Goal: Task Accomplishment & Management: Use online tool/utility

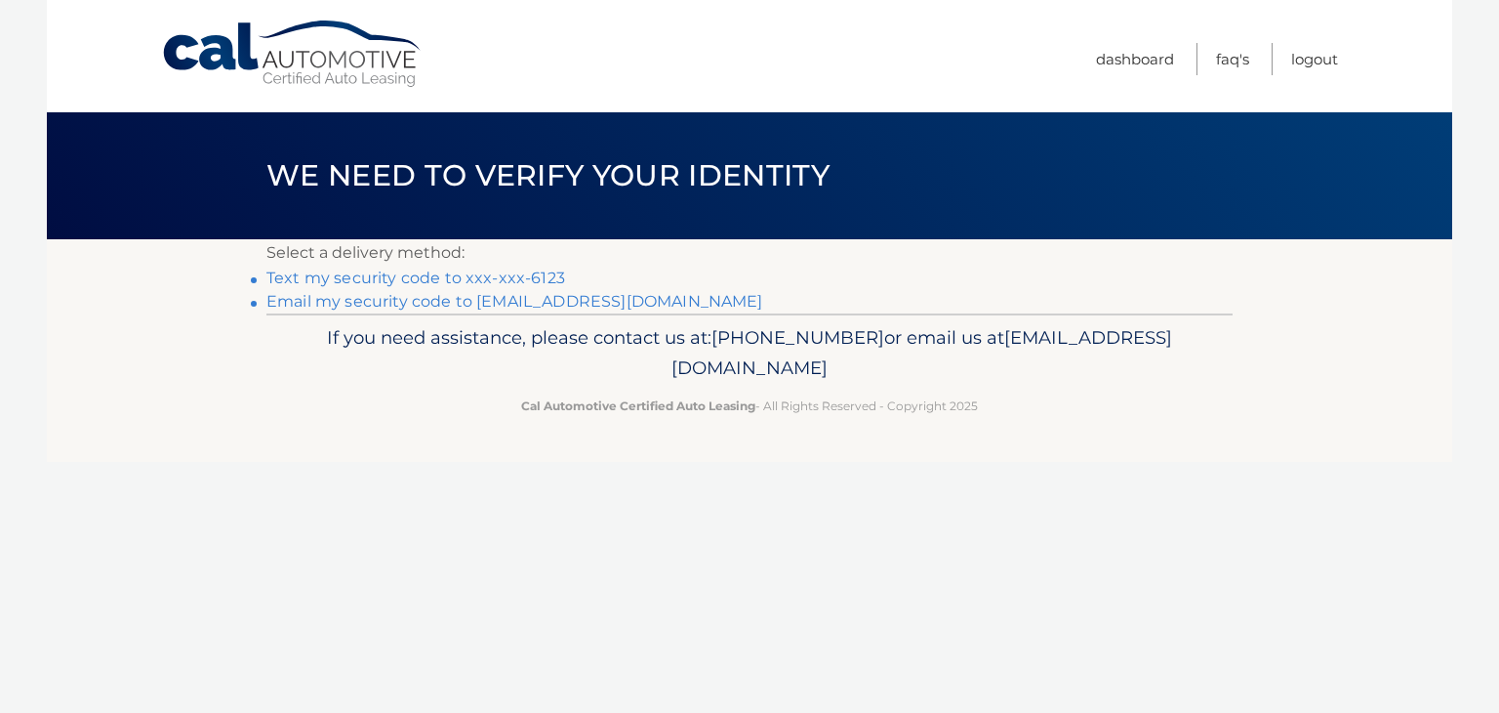
click at [543, 275] on link "Text my security code to xxx-xxx-6123" at bounding box center [415, 277] width 299 height 19
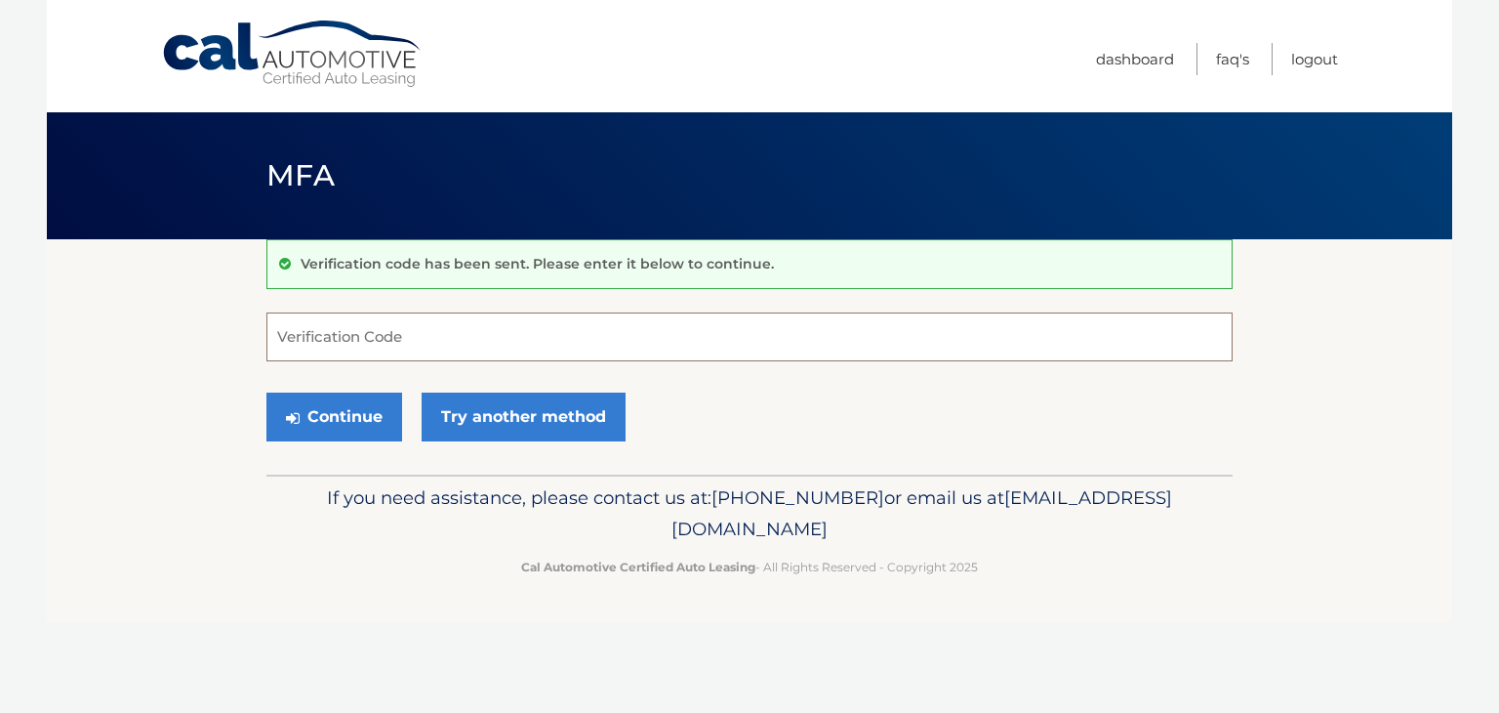
click at [518, 324] on input "Verification Code" at bounding box center [749, 336] width 966 height 49
type input "189200"
click at [362, 417] on button "Continue" at bounding box center [334, 416] width 136 height 49
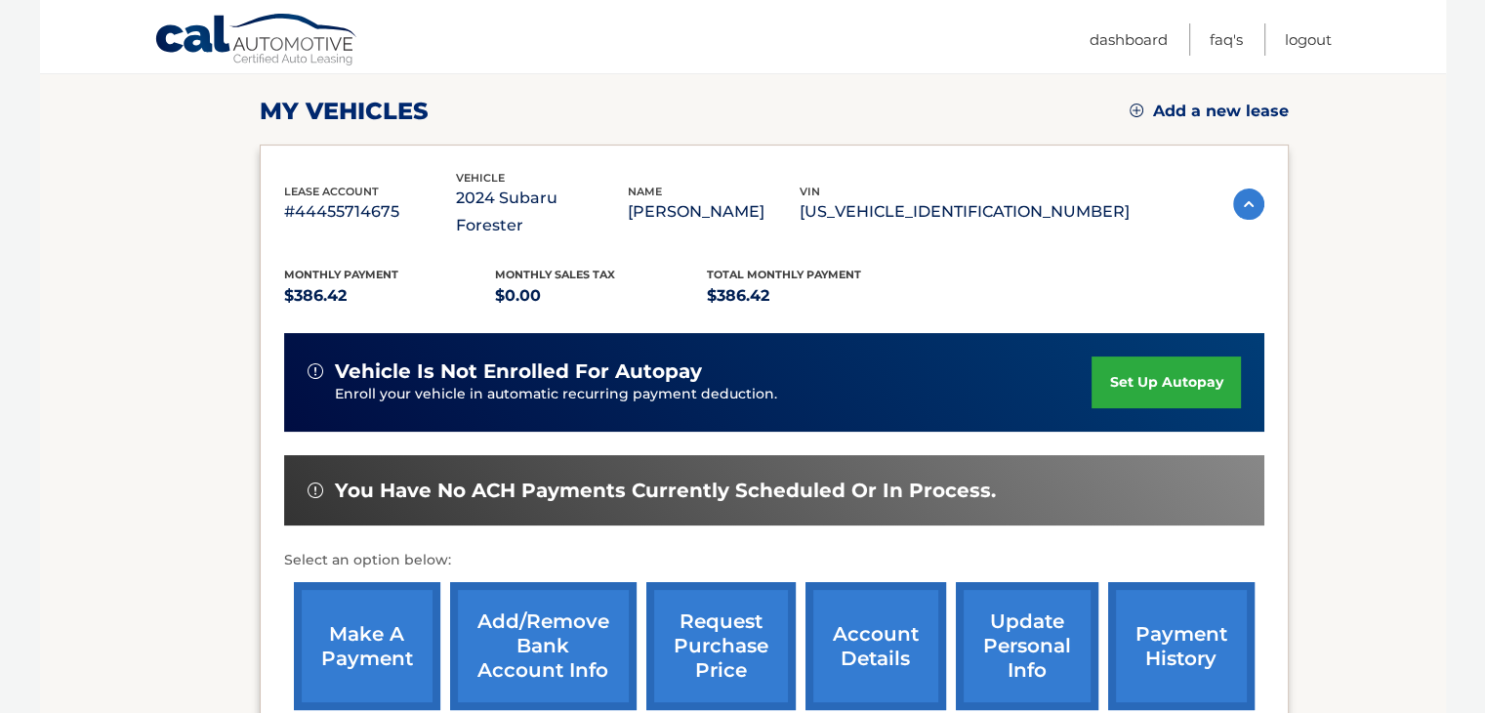
scroll to position [293, 0]
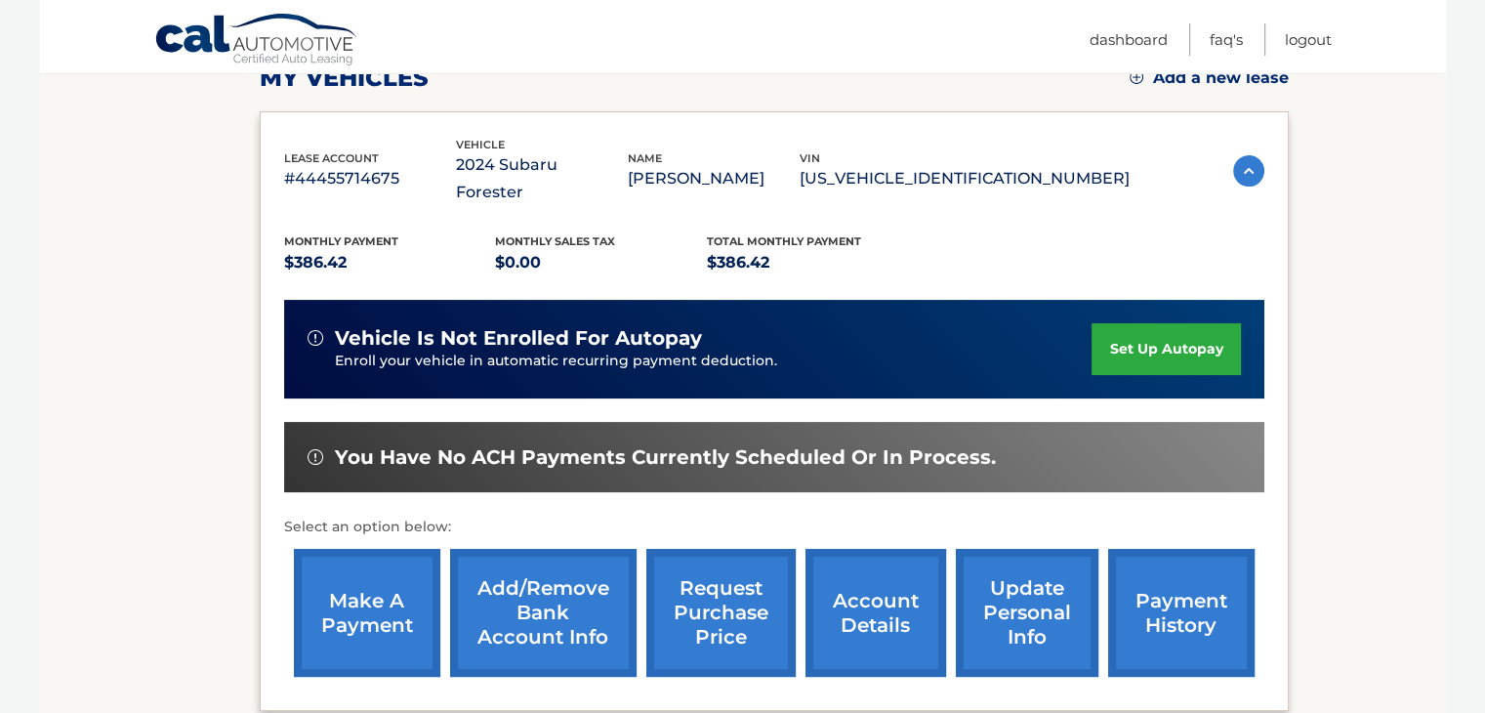
click at [373, 598] on link "make a payment" at bounding box center [367, 613] width 146 height 128
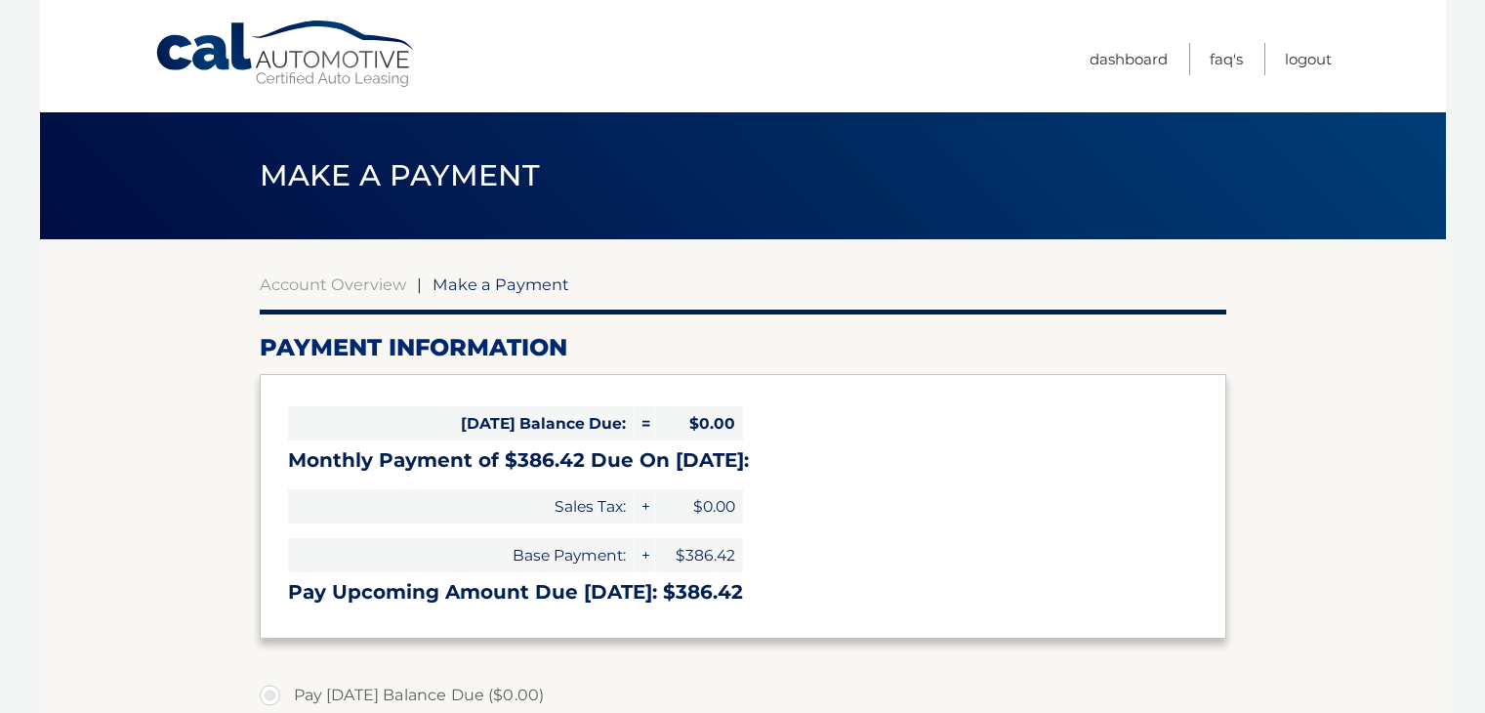
select select "ODExOTlhOWUtNGZjNi00ZTQ4LWIyY2MtODlhOGQwNDk0NDQw"
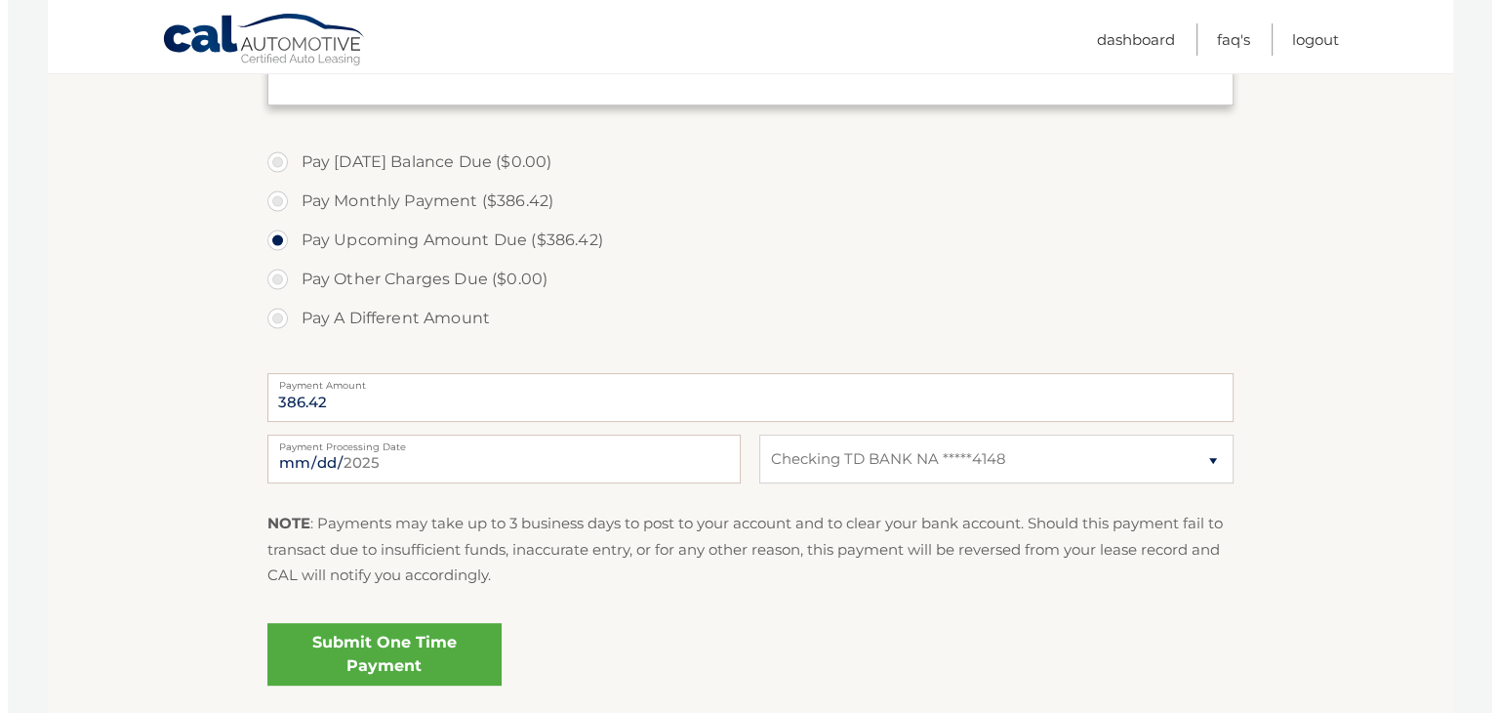
scroll to position [565, 0]
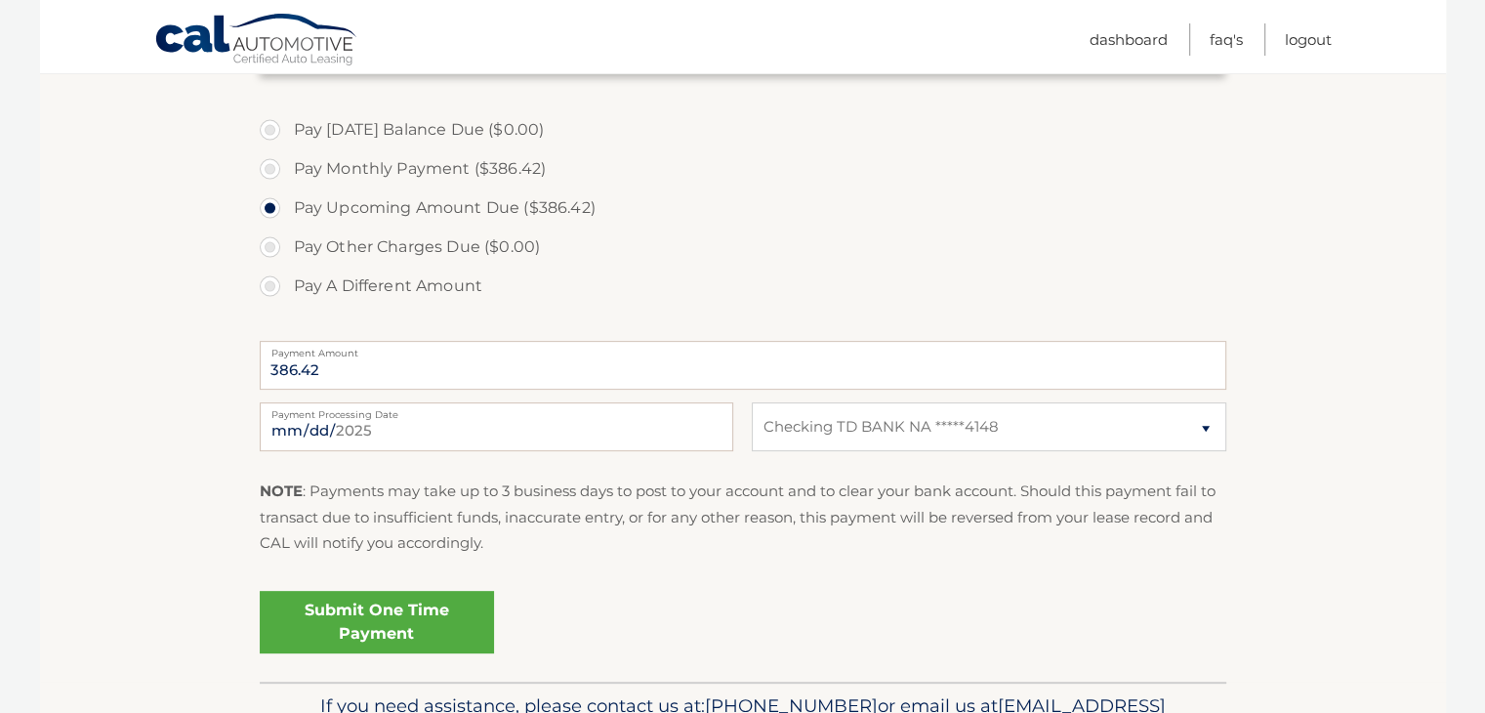
click at [429, 631] on link "Submit One Time Payment" at bounding box center [377, 622] width 234 height 62
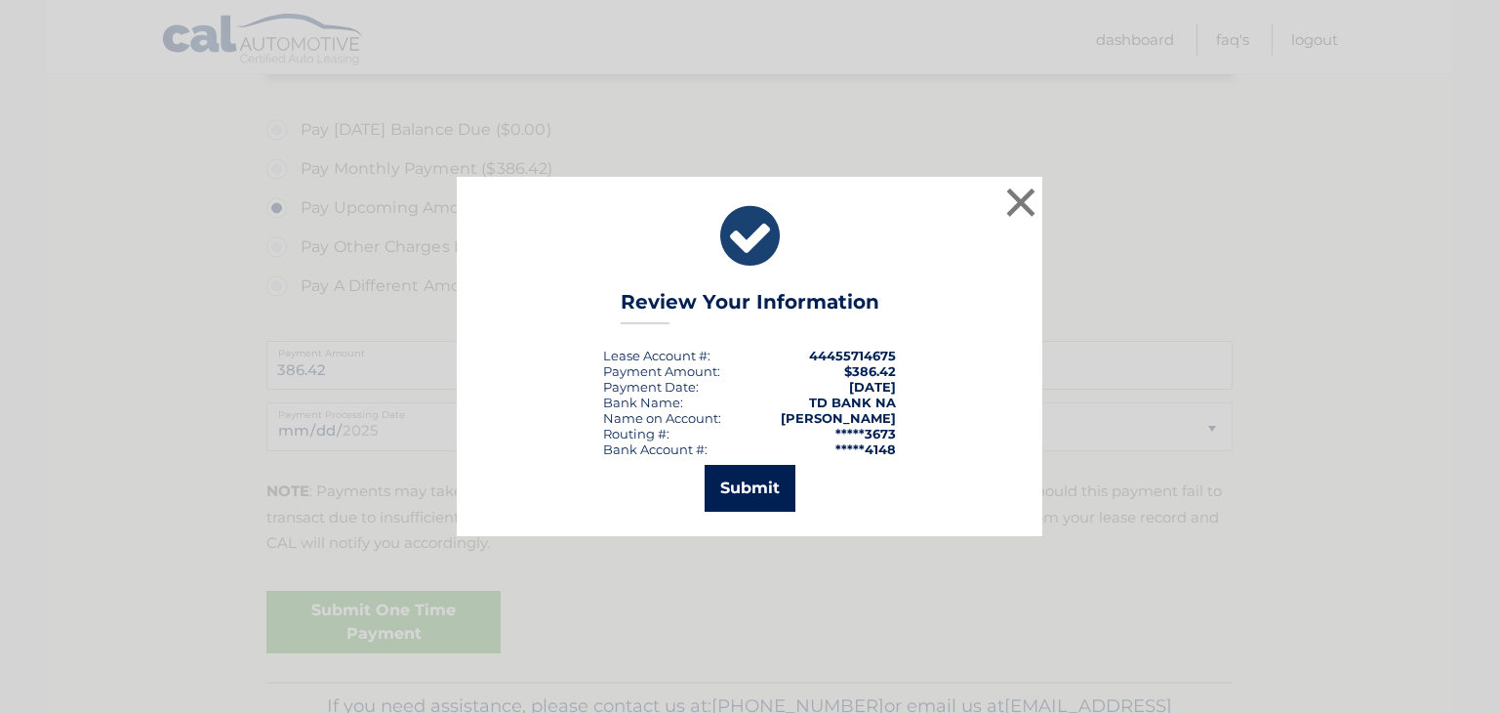
click at [762, 495] on button "Submit" at bounding box center [750, 488] width 91 height 47
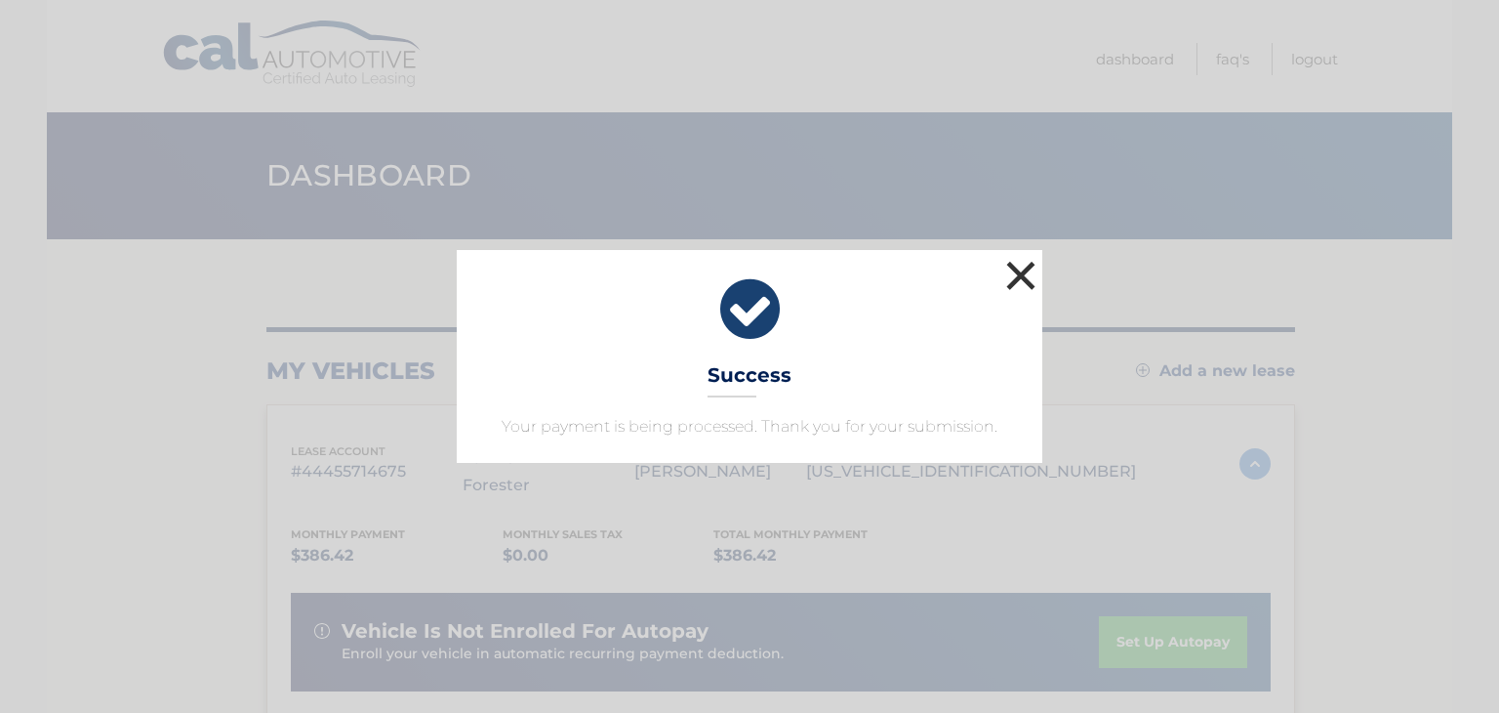
click at [1019, 274] on button "×" at bounding box center [1021, 275] width 39 height 39
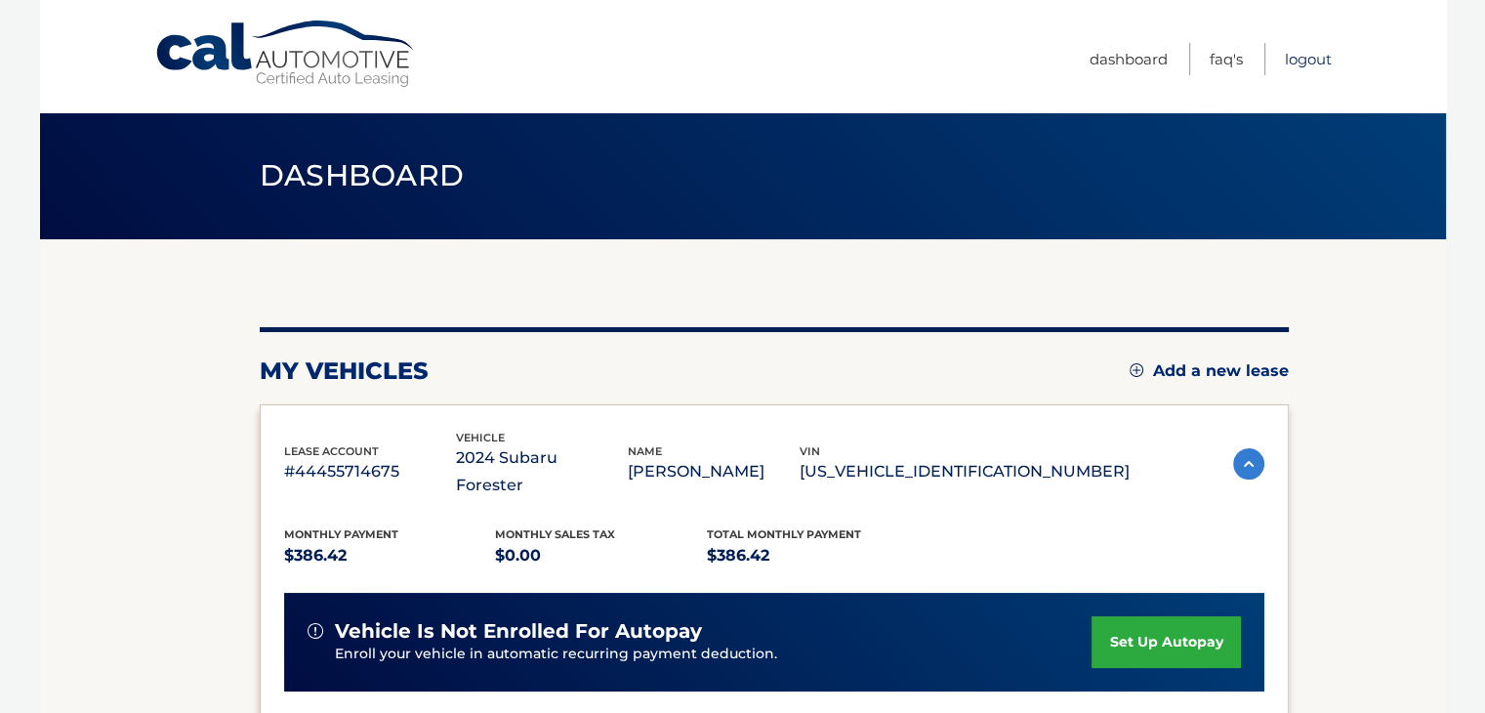
click at [1299, 60] on link "Logout" at bounding box center [1308, 59] width 47 height 32
